Goal: Information Seeking & Learning: Learn about a topic

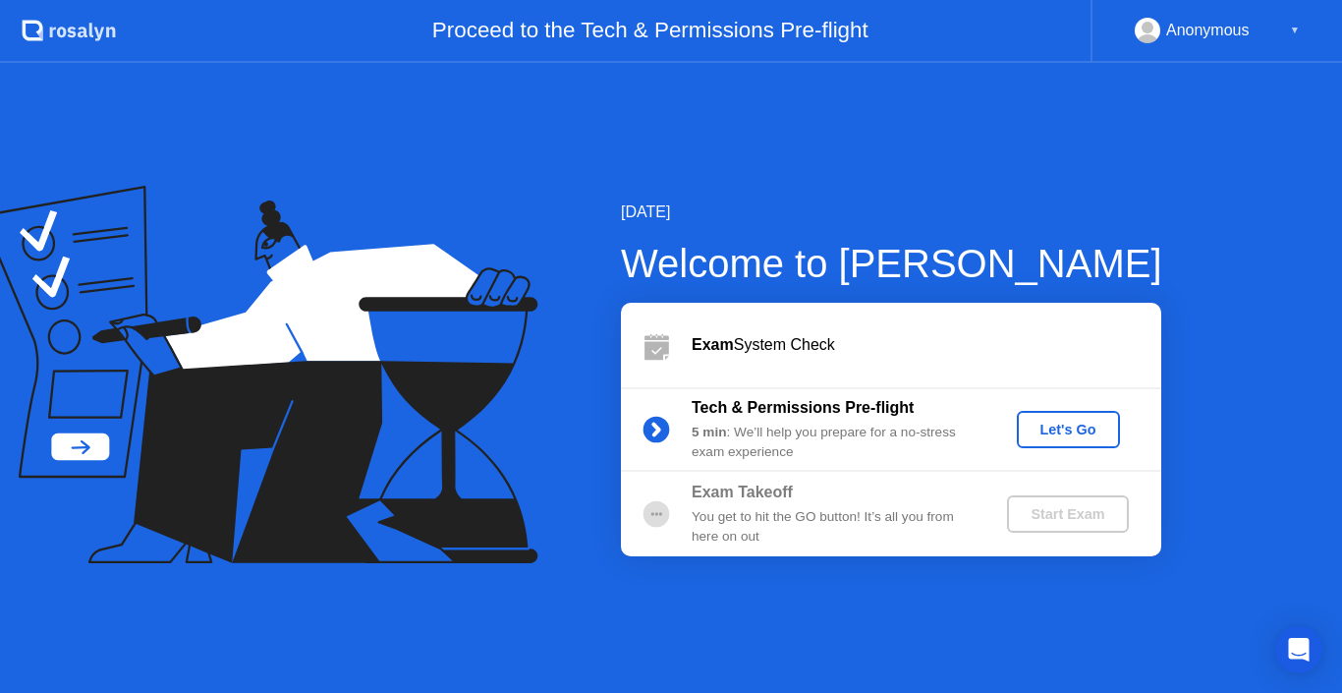
click at [1068, 427] on div "Let's Go" at bounding box center [1068, 430] width 87 height 16
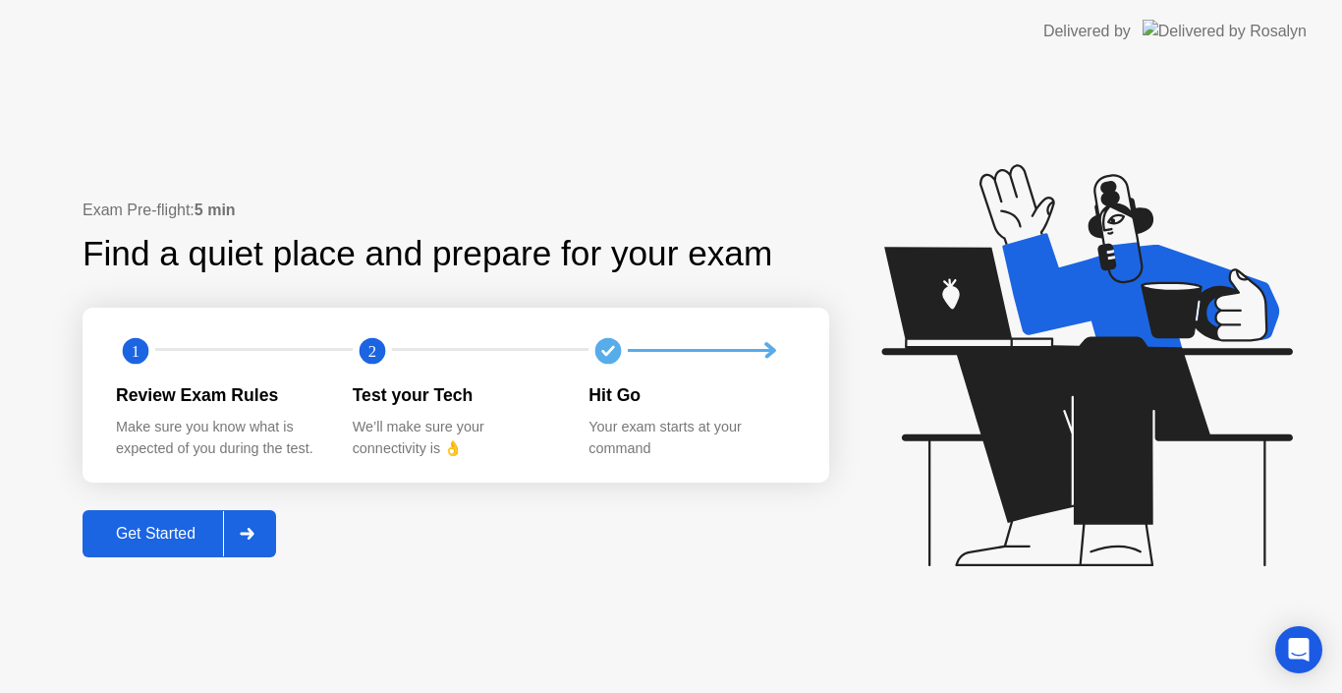
click at [172, 546] on button "Get Started" at bounding box center [180, 533] width 194 height 47
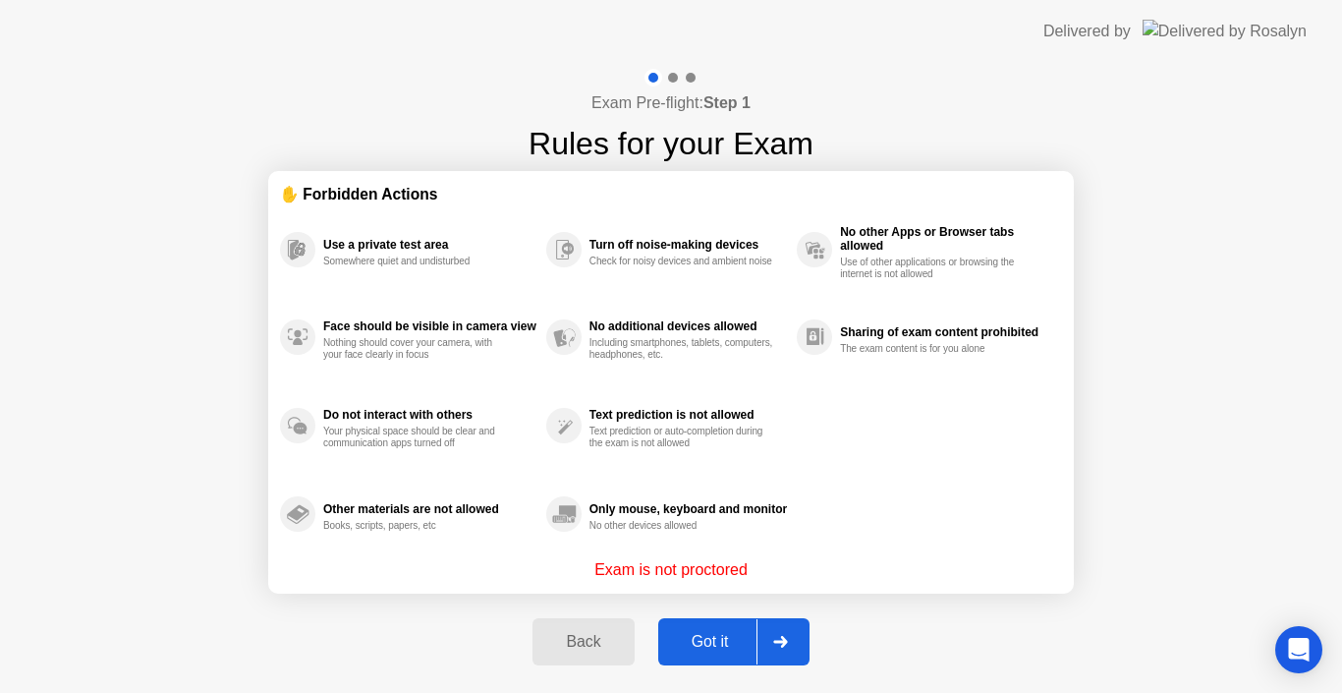
click at [697, 645] on div "Got it" at bounding box center [710, 642] width 92 height 18
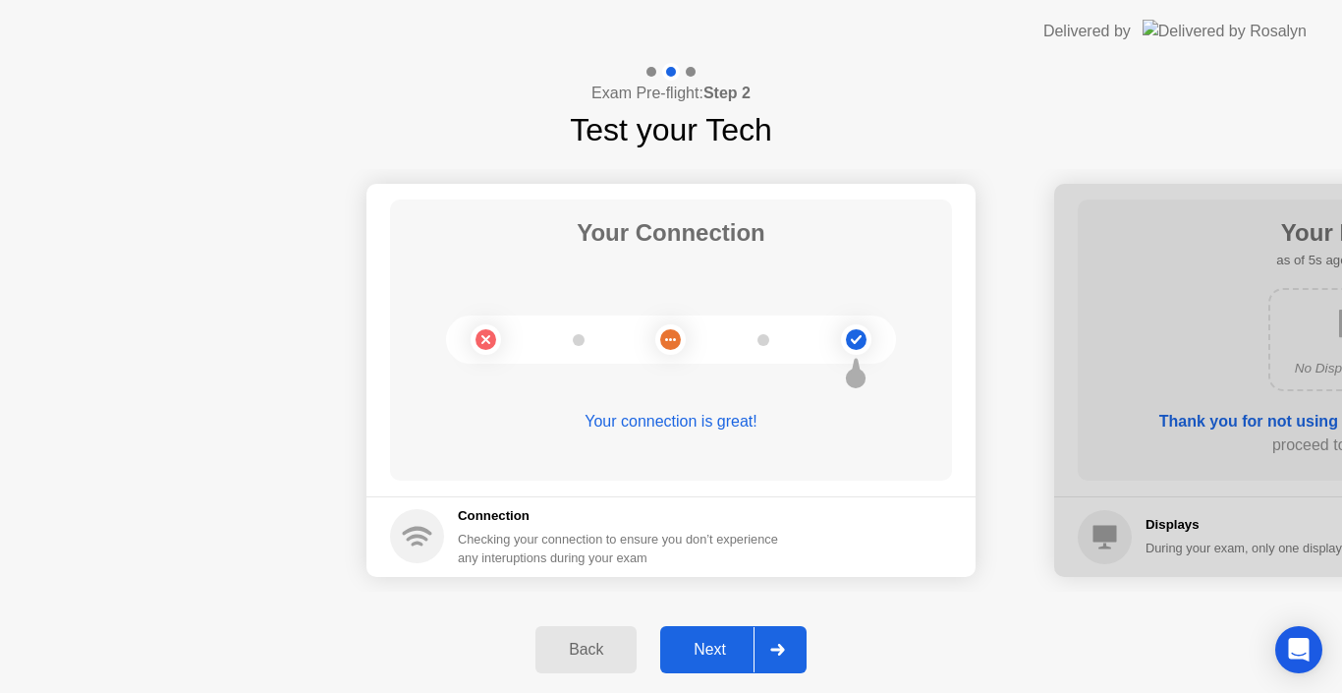
click at [697, 645] on div "Next" at bounding box center [709, 650] width 87 height 18
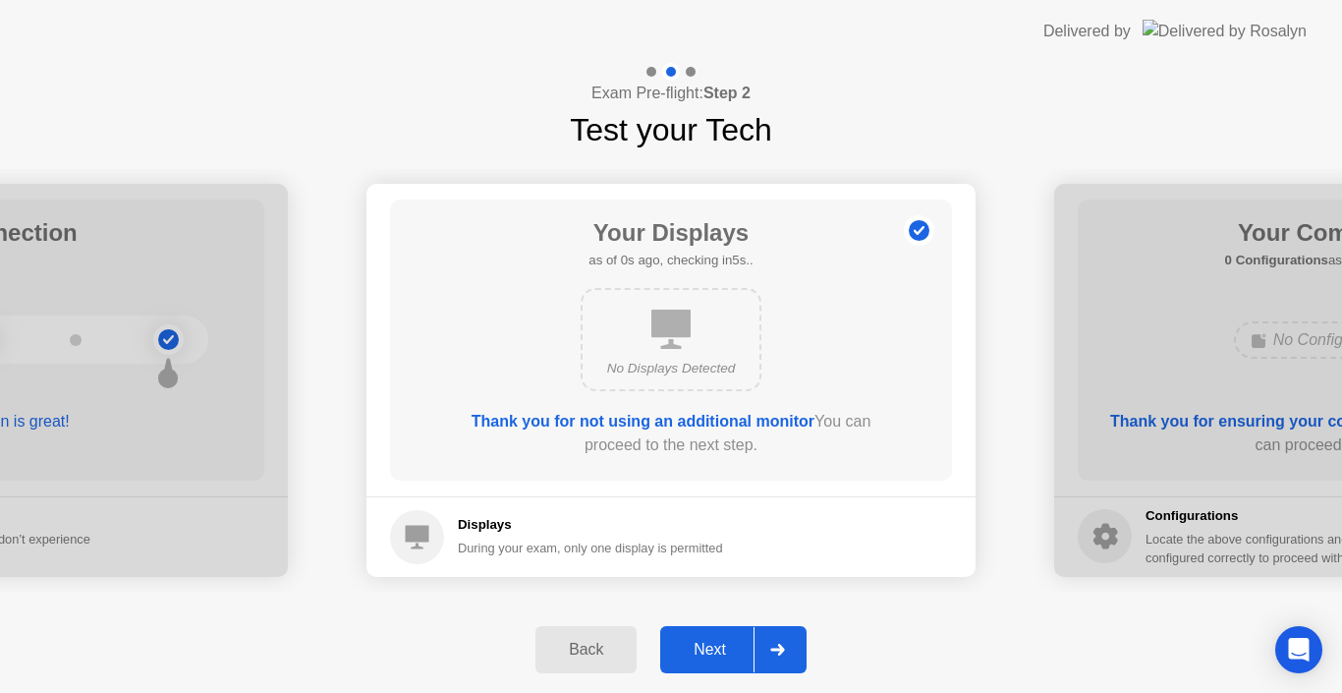
click at [696, 645] on div "Next" at bounding box center [709, 650] width 87 height 18
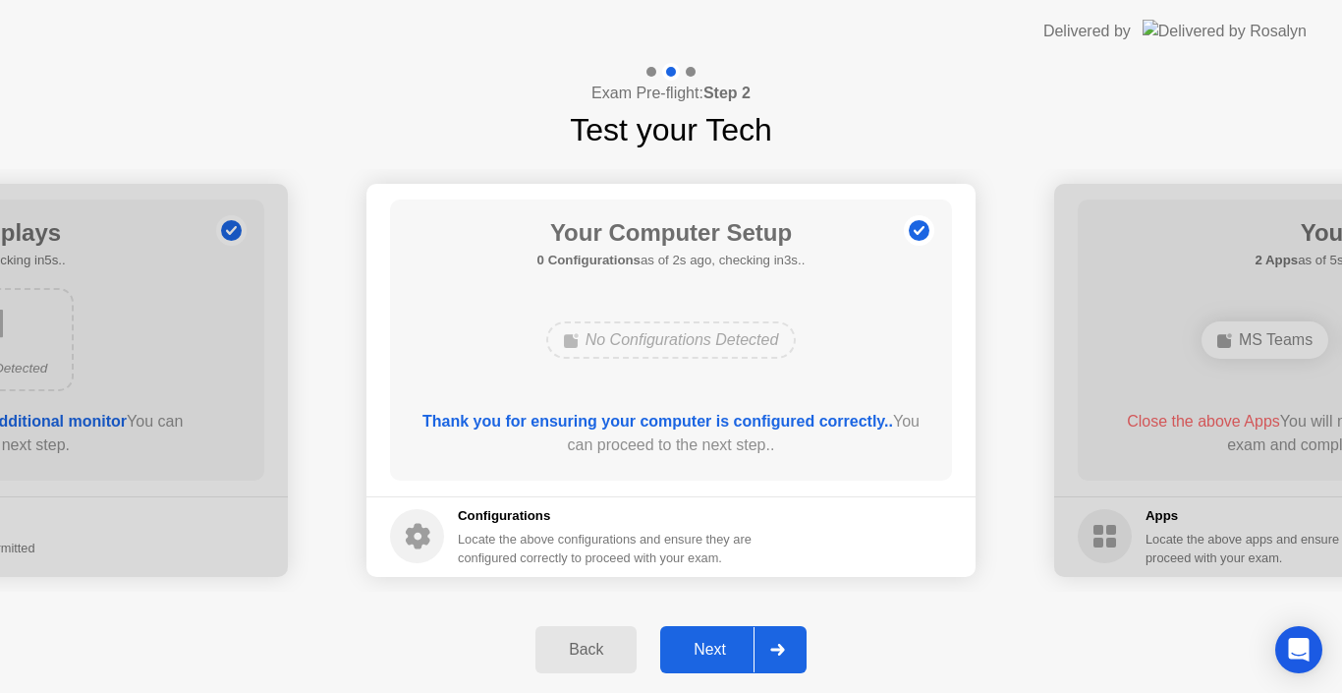
click at [696, 645] on div "Next" at bounding box center [709, 650] width 87 height 18
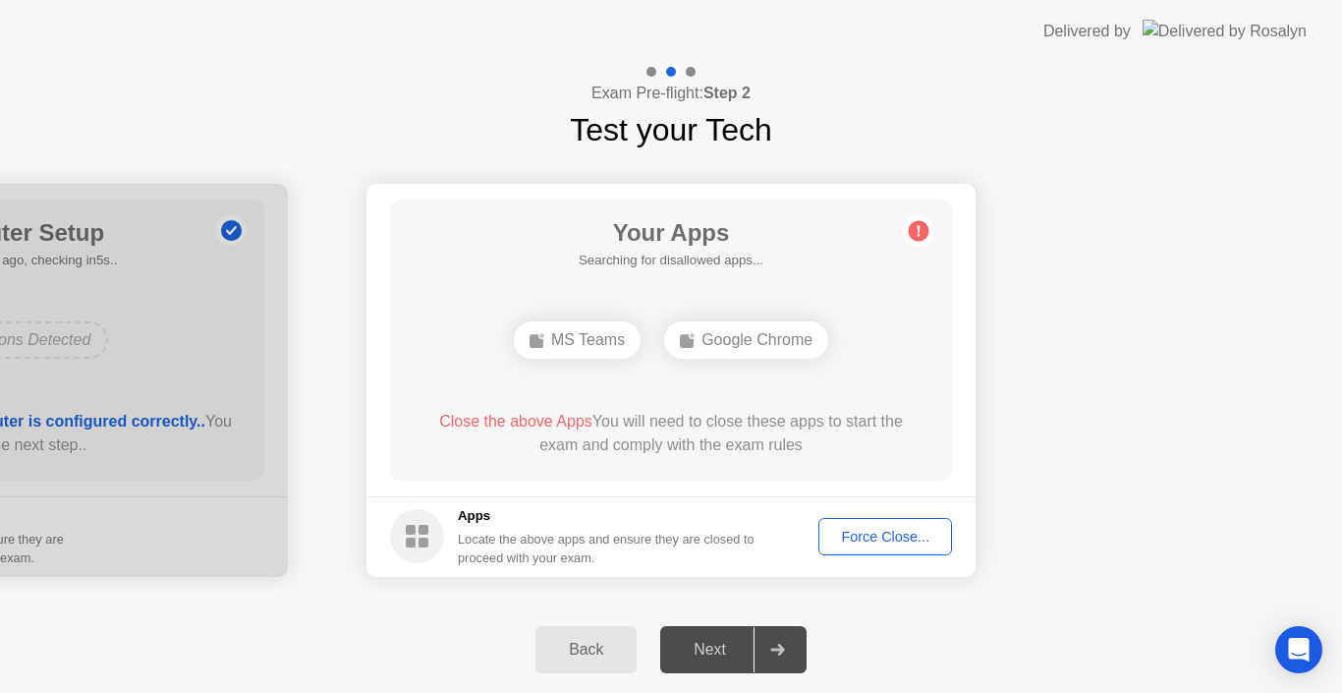
click at [1002, 20] on header "Delivered by" at bounding box center [671, 31] width 1342 height 63
click at [924, 544] on div "Force Close..." at bounding box center [885, 537] width 120 height 16
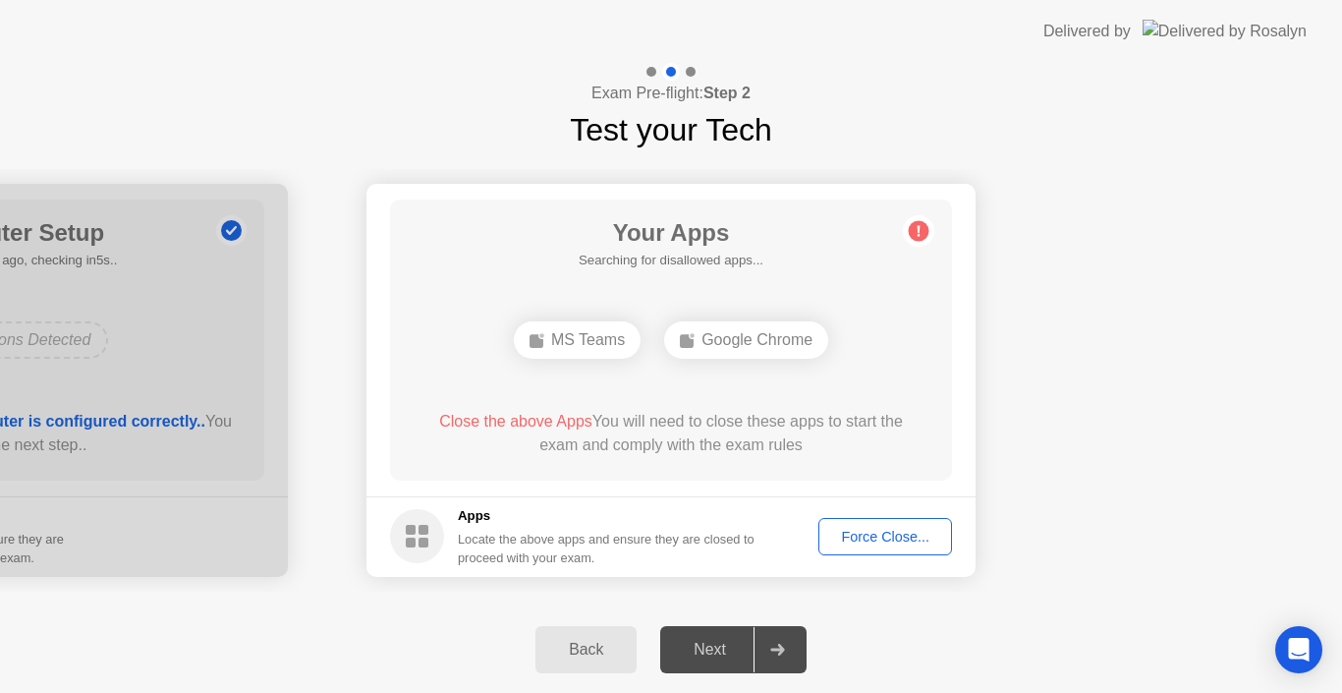
click at [879, 531] on div "Force Close..." at bounding box center [885, 537] width 120 height 16
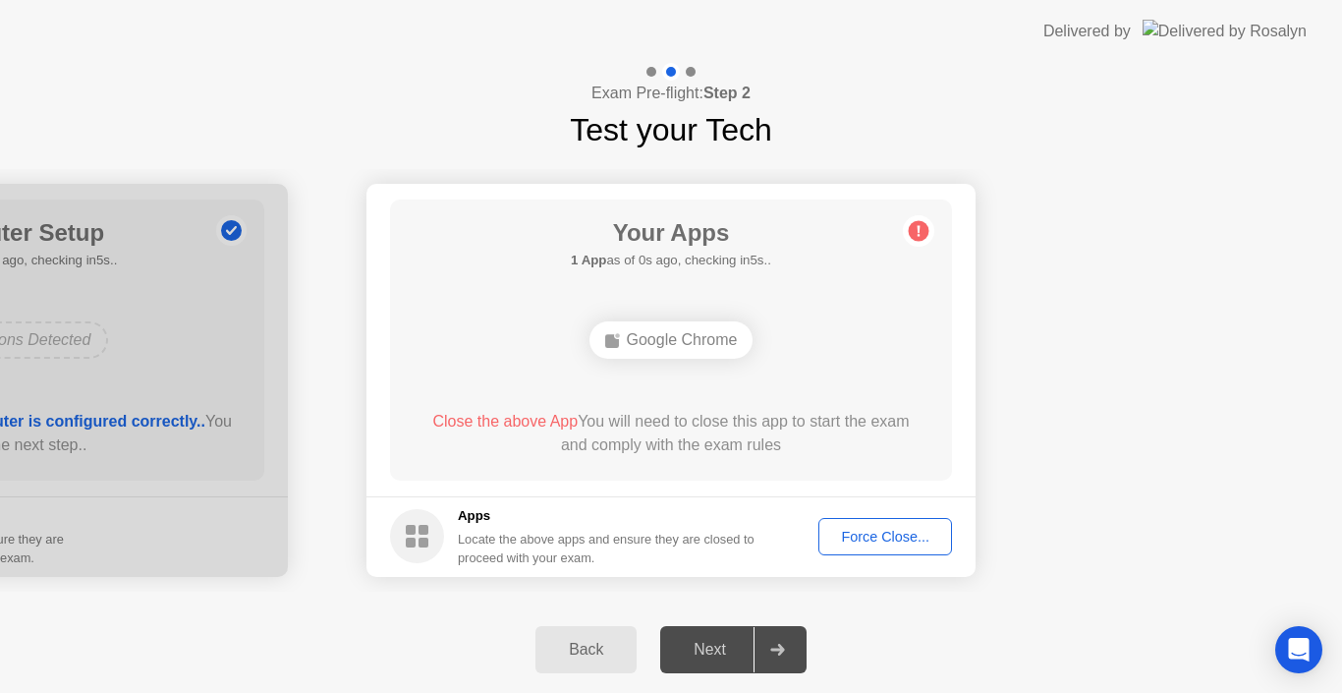
click at [606, 653] on div "Back" at bounding box center [585, 650] width 89 height 18
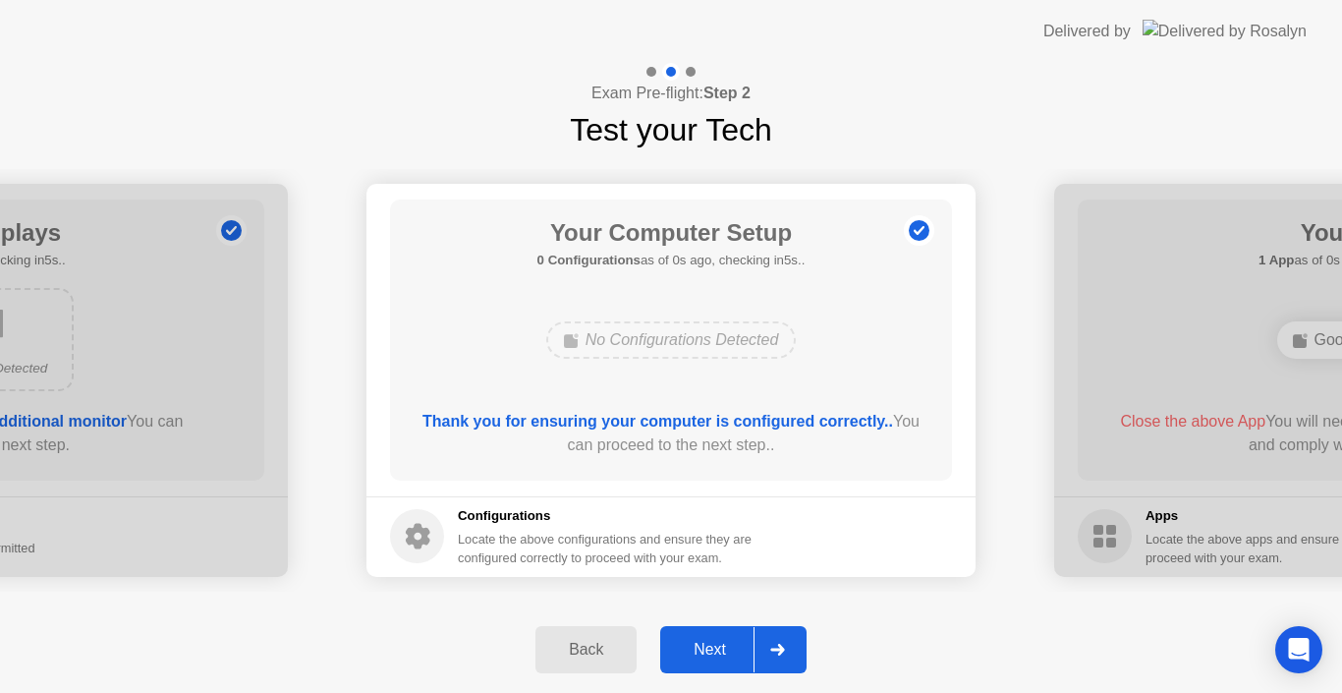
click at [719, 662] on button "Next" at bounding box center [733, 649] width 146 height 47
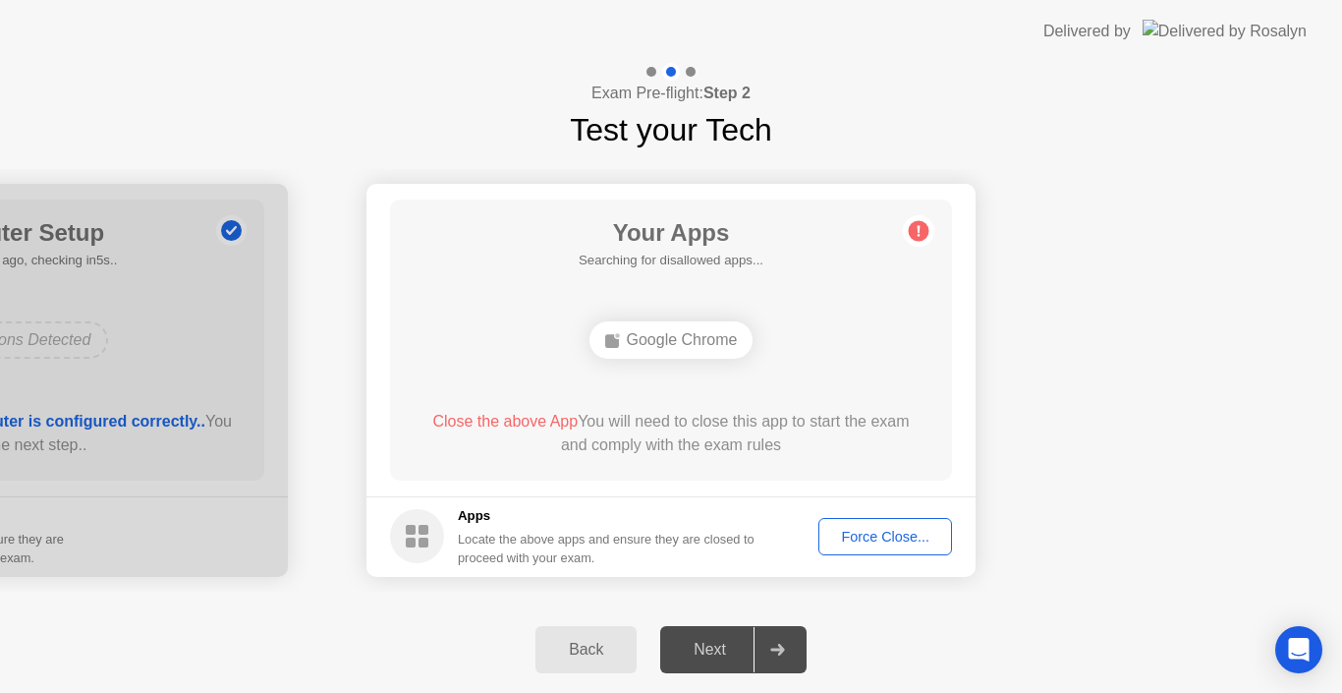
click at [722, 655] on div "Next" at bounding box center [709, 650] width 87 height 18
click at [879, 537] on div "Force Close..." at bounding box center [885, 537] width 120 height 16
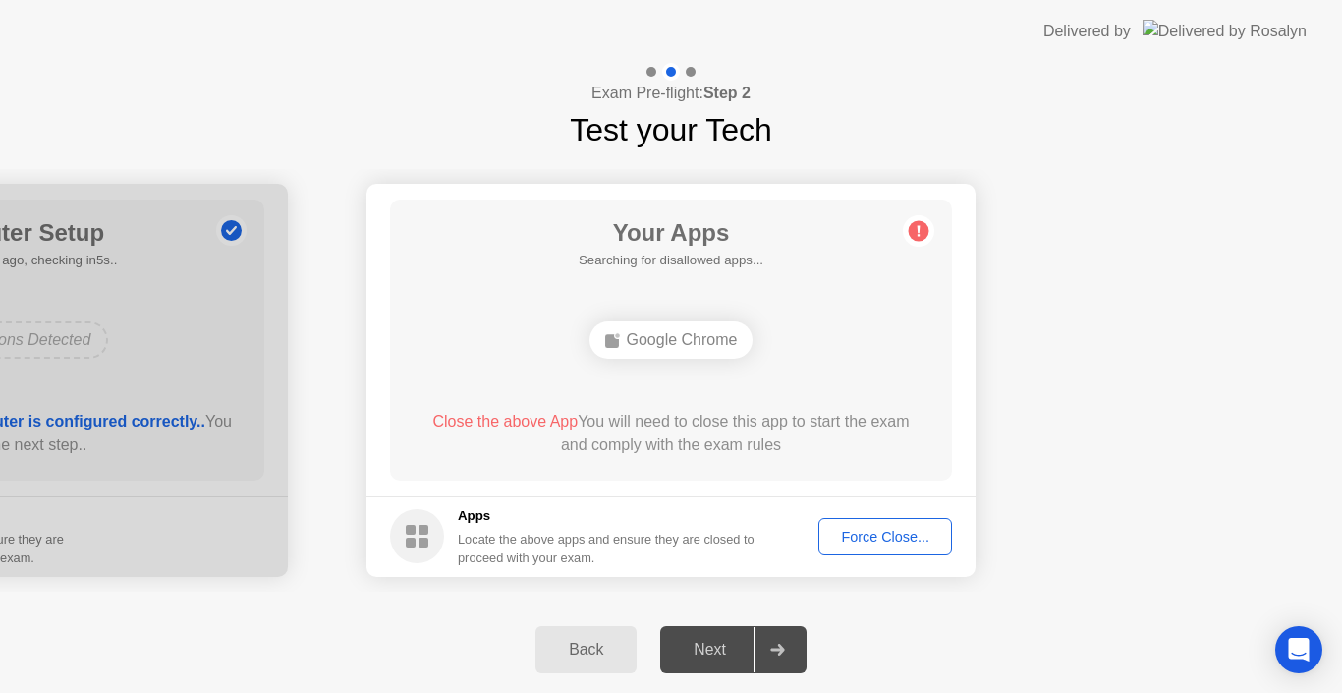
click at [870, 544] on div "Force Close..." at bounding box center [885, 537] width 120 height 16
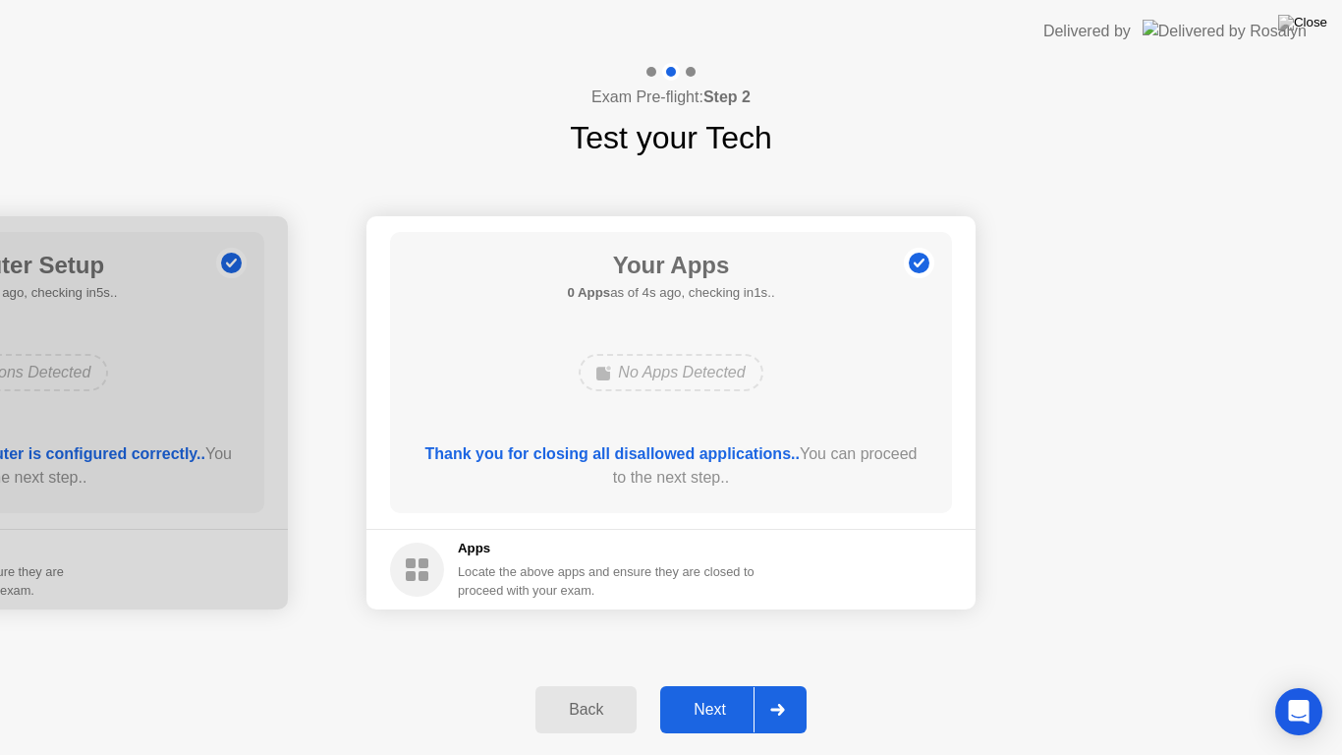
click at [679, 692] on div "Next" at bounding box center [709, 710] width 87 height 18
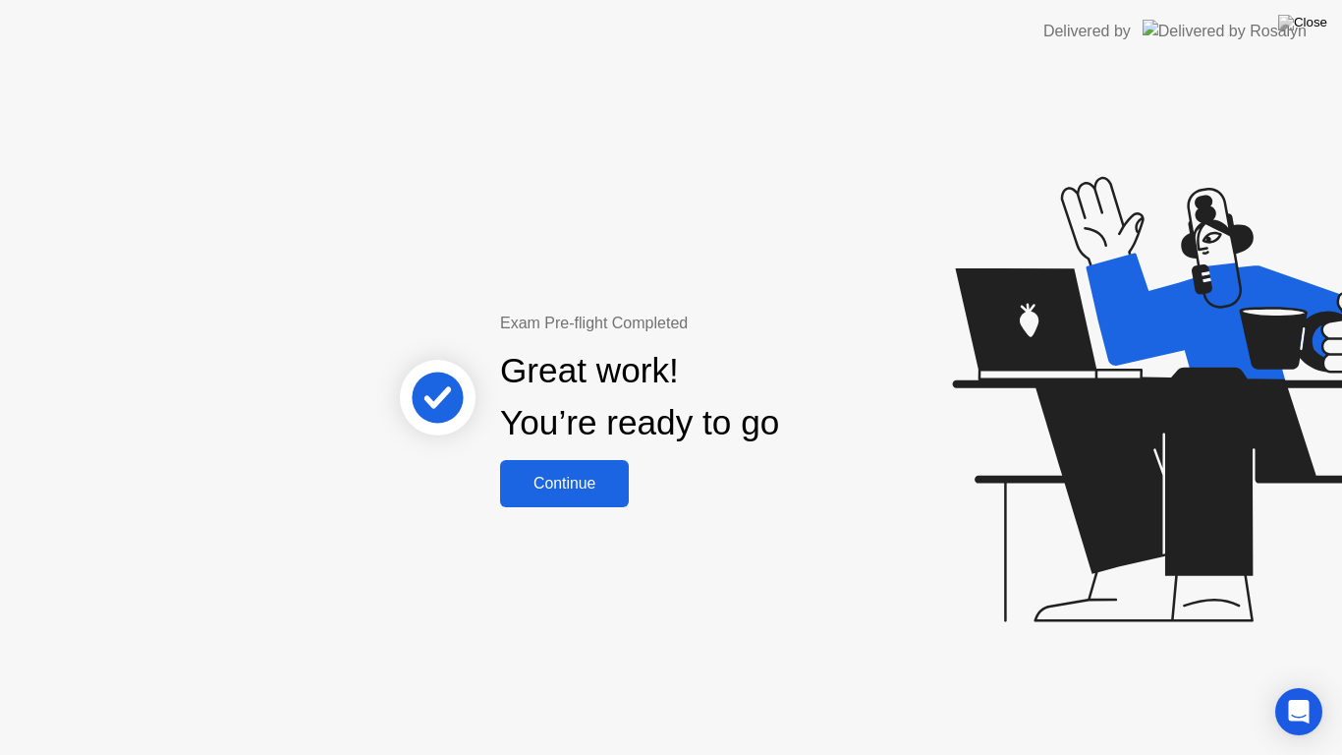
click at [544, 482] on div "Continue" at bounding box center [564, 484] width 117 height 18
